Goal: Task Accomplishment & Management: Manage account settings

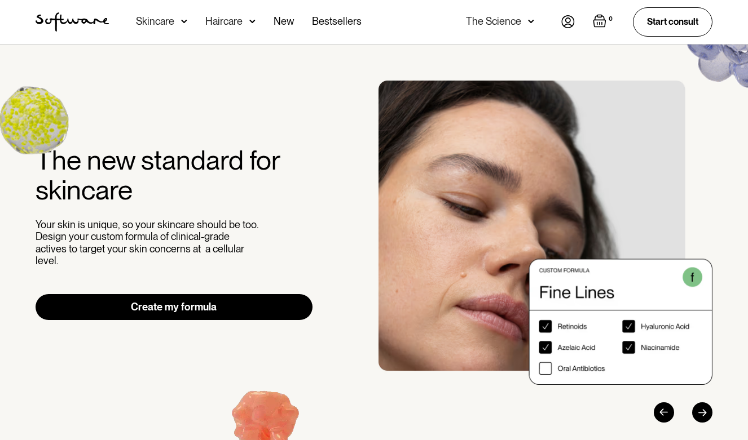
click at [569, 20] on img at bounding box center [568, 21] width 14 height 13
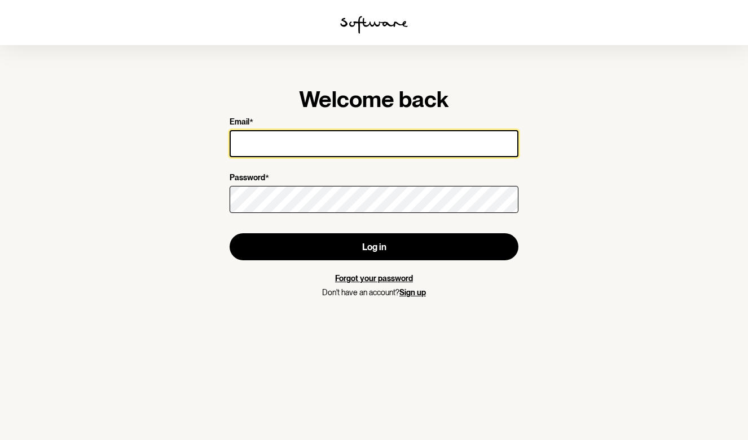
type input "[EMAIL_ADDRESS][DOMAIN_NAME]"
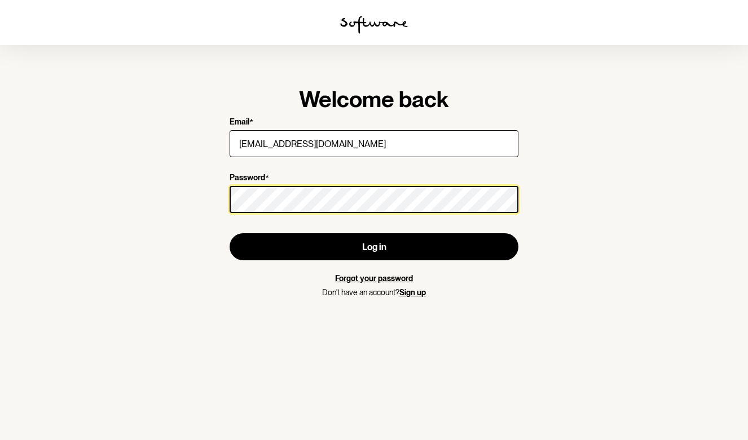
click at [374, 247] on button "Log in" at bounding box center [374, 246] width 289 height 27
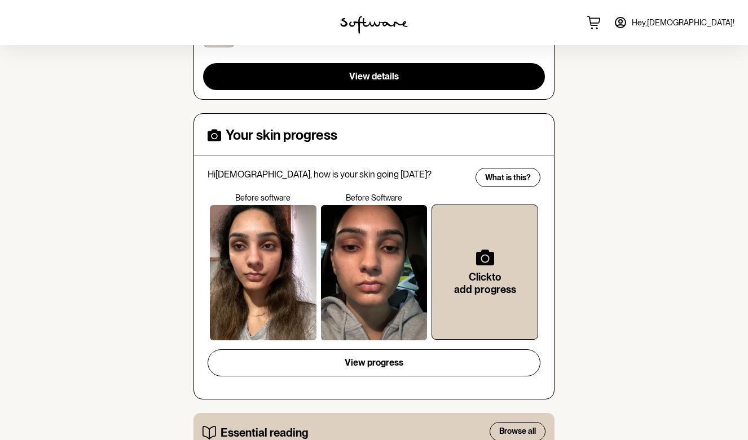
scroll to position [280, 0]
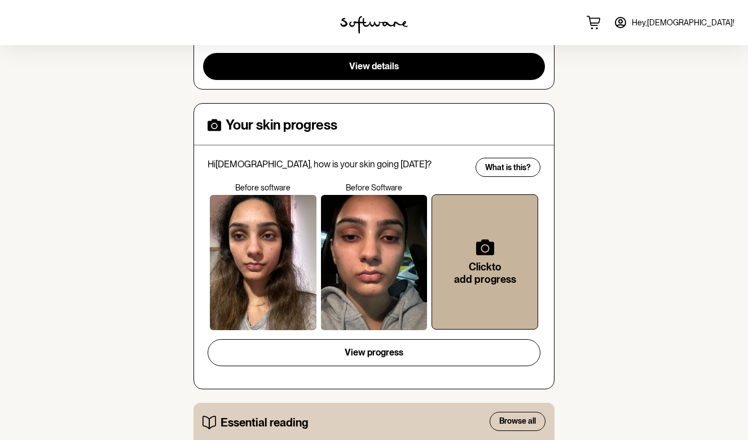
click at [461, 263] on h6 "Click to add progress" at bounding box center [484, 273] width 69 height 24
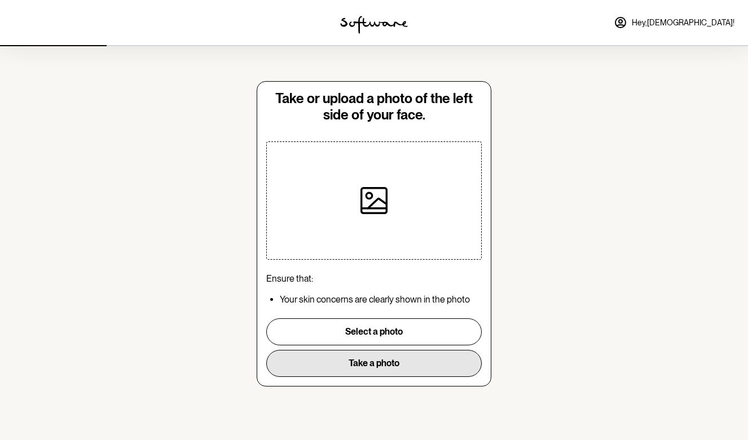
click at [354, 364] on button "Take a photo" at bounding box center [373, 363] width 215 height 27
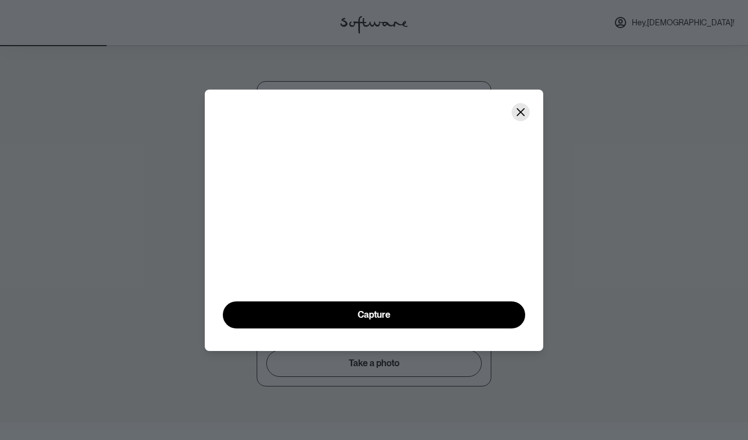
click at [520, 108] on icon "Close" at bounding box center [520, 112] width 9 height 9
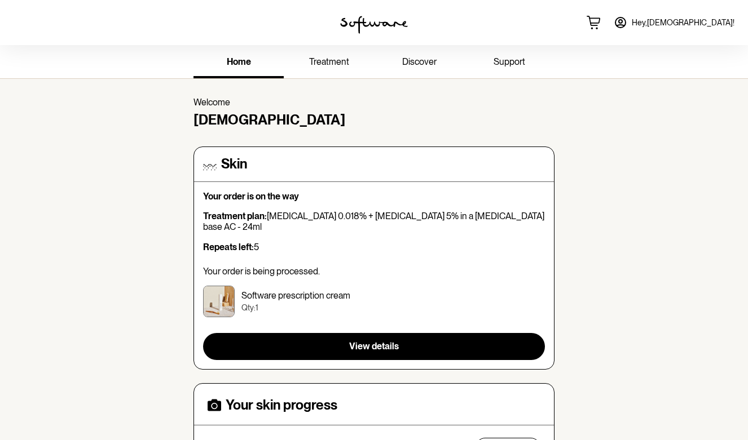
click at [321, 66] on span "treatment" at bounding box center [329, 61] width 40 height 11
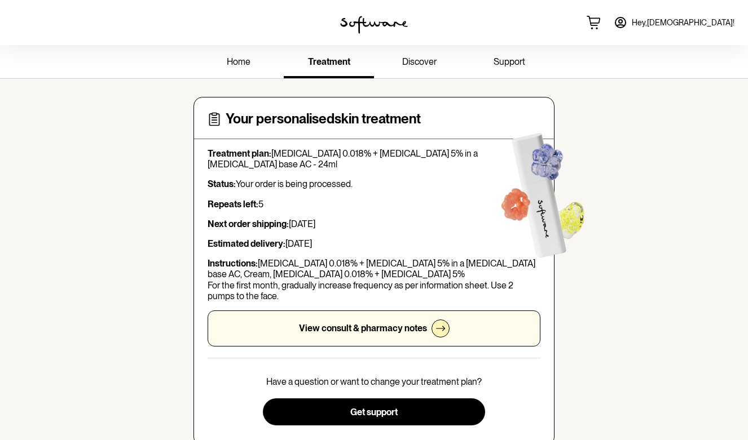
scroll to position [6, 0]
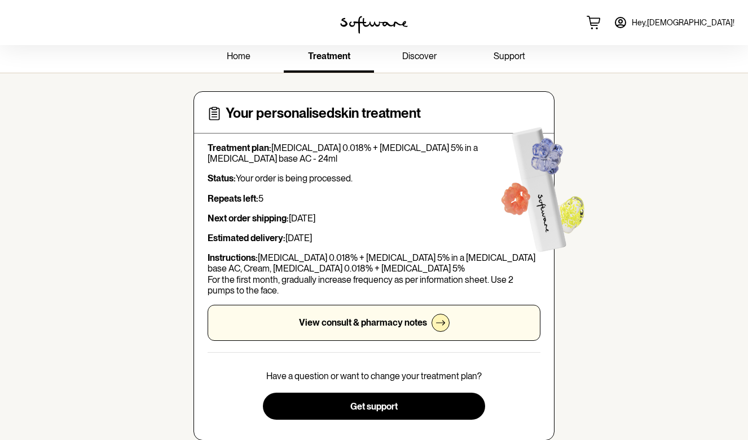
click at [422, 54] on span "discover" at bounding box center [419, 56] width 34 height 11
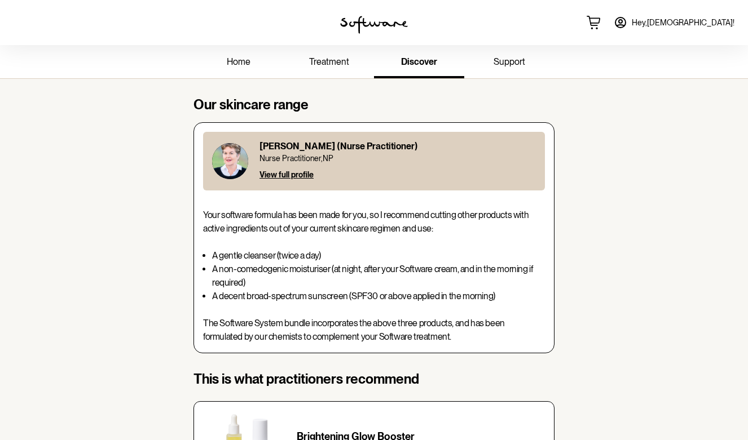
click at [348, 57] on link "treatment" at bounding box center [329, 62] width 90 height 31
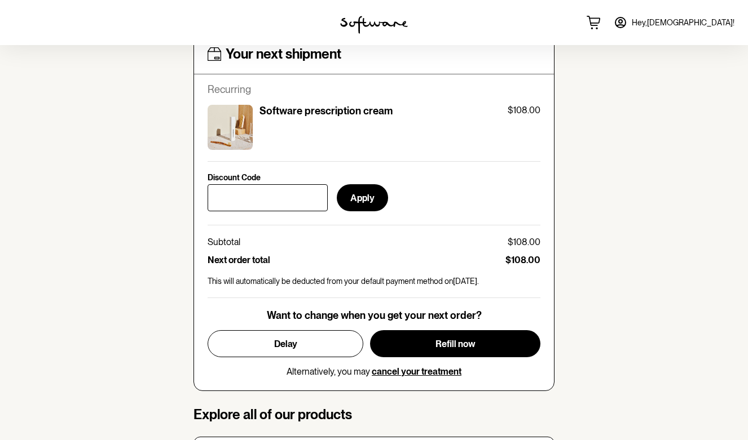
scroll to position [426, 0]
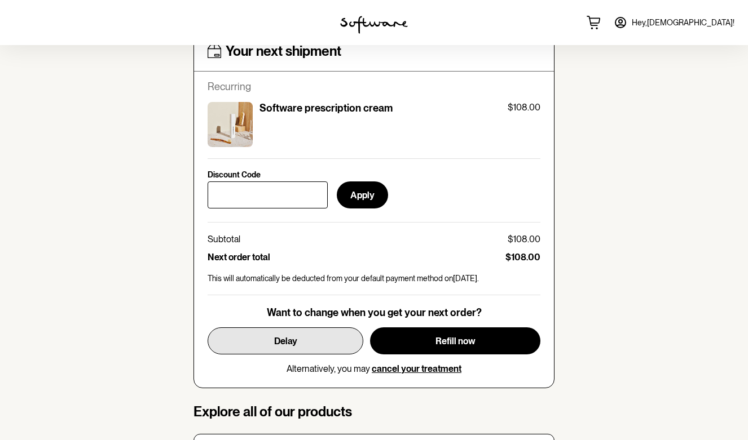
click at [320, 342] on button "Delay" at bounding box center [286, 341] width 156 height 27
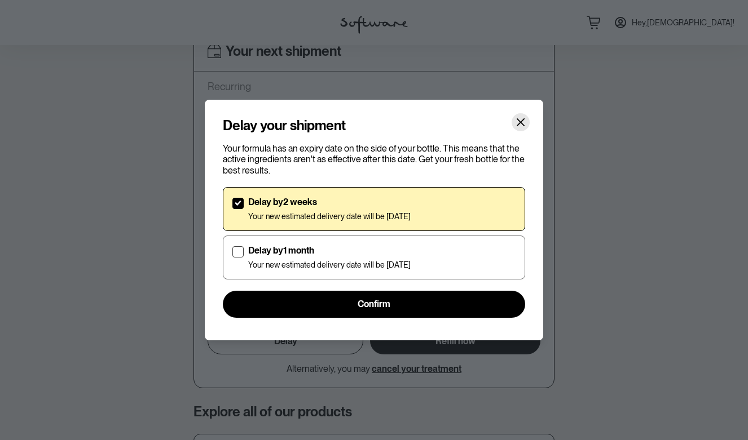
click at [526, 122] on button "Close" at bounding box center [520, 122] width 18 height 18
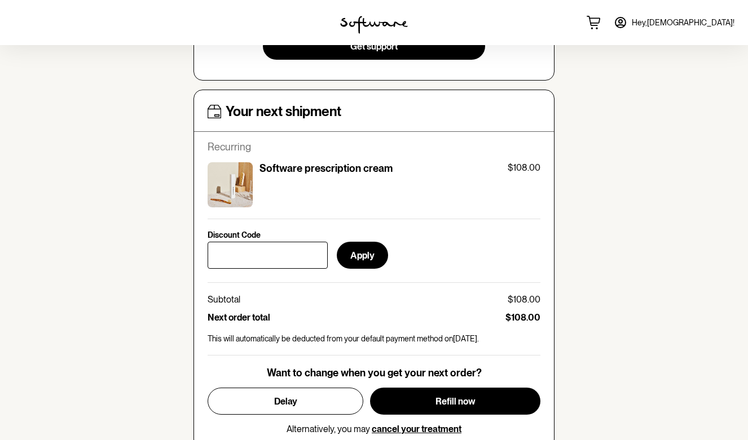
scroll to position [373, 0]
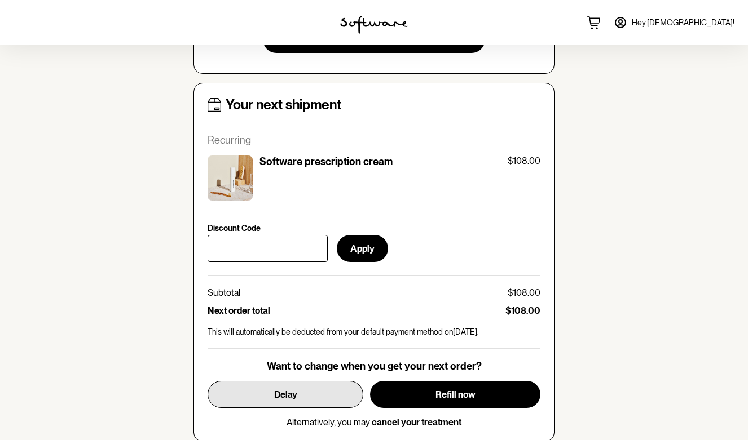
click at [331, 398] on button "Delay" at bounding box center [286, 394] width 156 height 27
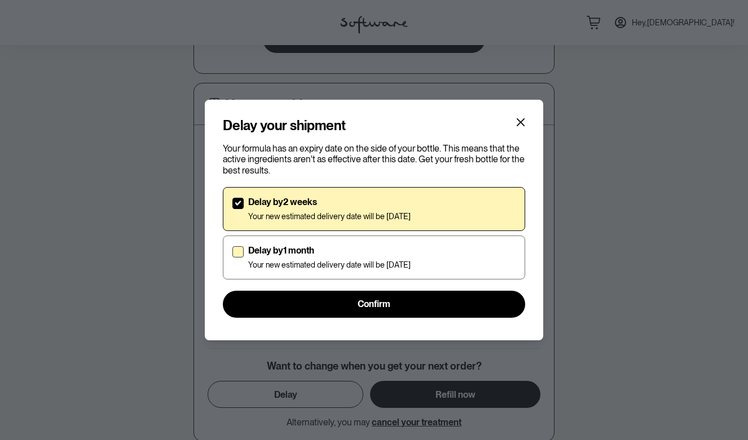
click at [385, 253] on p "Delay by 1 month" at bounding box center [329, 250] width 162 height 11
click at [232, 257] on input "Delay by 1 month Your new estimated delivery date will be [DATE]" at bounding box center [232, 257] width 1 height 1
checkbox input "true"
checkbox input "false"
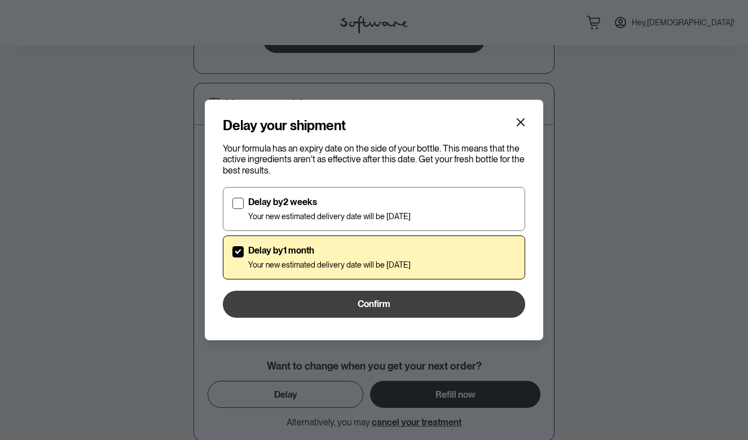
click at [365, 306] on span "Confirm" at bounding box center [374, 304] width 33 height 11
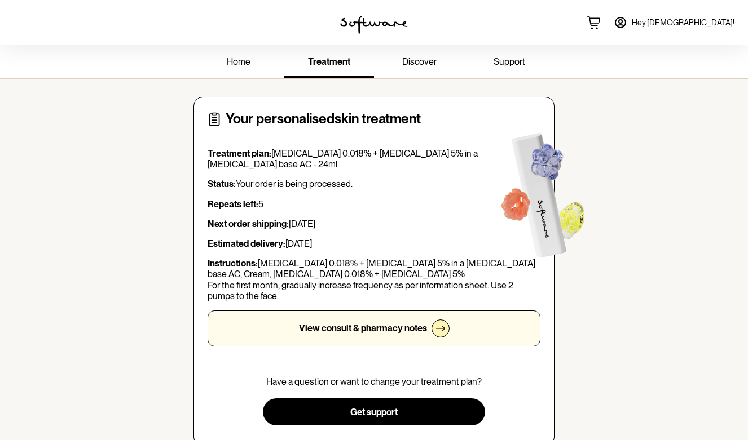
scroll to position [0, 0]
